Goal: Task Accomplishment & Management: Manage account settings

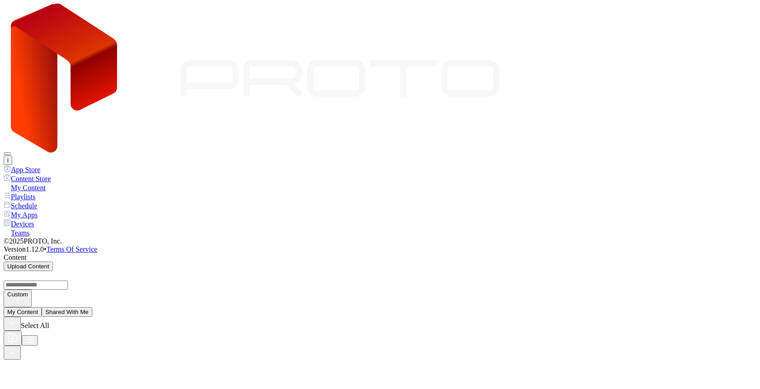
click at [12, 156] on button "i" at bounding box center [8, 160] width 9 height 9
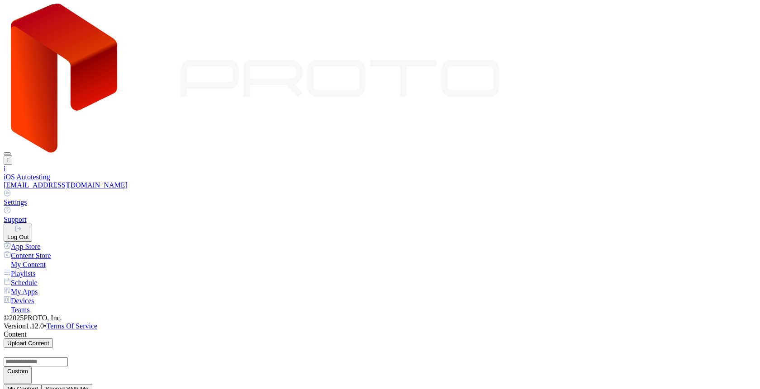
click at [526, 348] on div "Custom" at bounding box center [380, 366] width 753 height 36
